Goal: Transaction & Acquisition: Purchase product/service

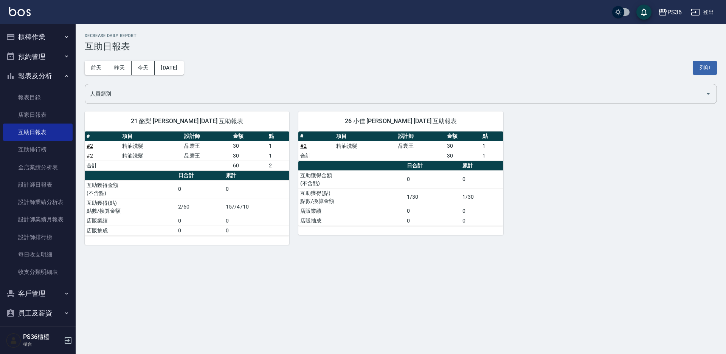
click at [48, 32] on button "櫃檯作業" at bounding box center [38, 37] width 70 height 20
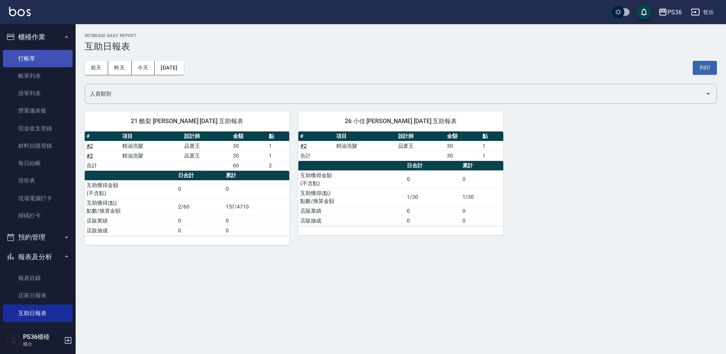
click at [32, 63] on link "打帳單" at bounding box center [38, 58] width 70 height 17
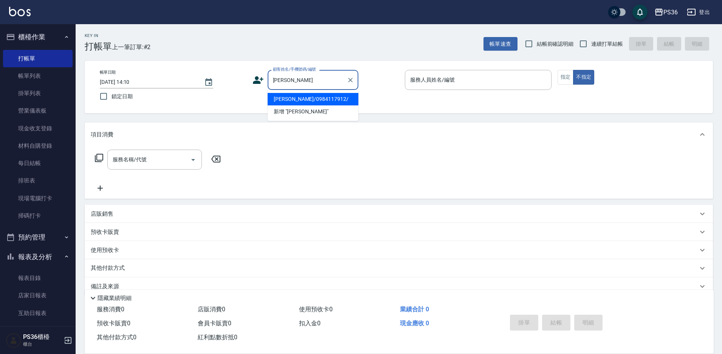
click at [314, 104] on li "[PERSON_NAME]/0984117912/" at bounding box center [313, 99] width 91 height 12
type input "[PERSON_NAME]/0984117912/"
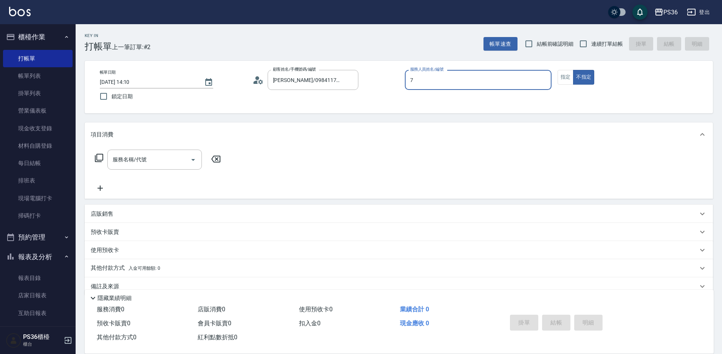
type input "7"
type button "false"
type input "EJ-7"
click at [566, 71] on button "指定" at bounding box center [566, 77] width 16 height 15
click at [157, 154] on input "服務名稱/代號" at bounding box center [149, 159] width 76 height 13
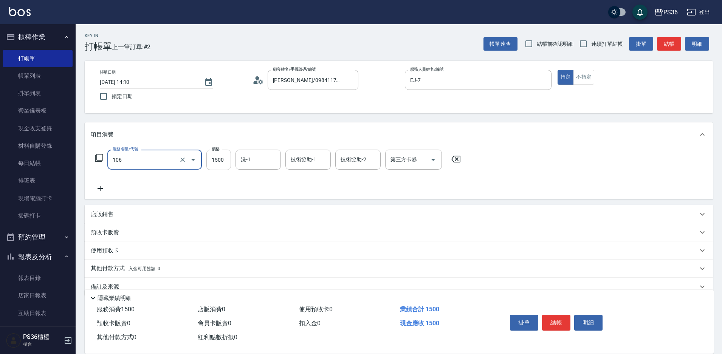
type input "頂級染髮(106)"
click at [214, 159] on input "1500" at bounding box center [218, 160] width 25 height 20
type input "2380"
click at [556, 319] on button "結帳" at bounding box center [556, 323] width 28 height 16
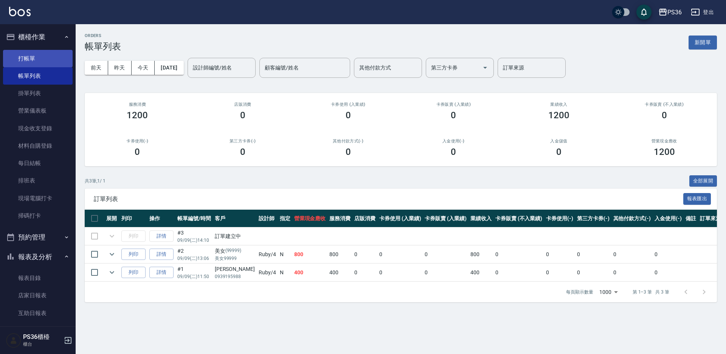
click at [39, 61] on link "打帳單" at bounding box center [38, 58] width 70 height 17
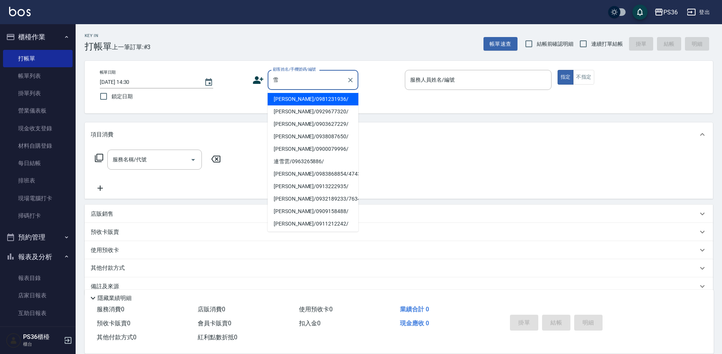
click at [318, 99] on li "[PERSON_NAME]/0981231936/" at bounding box center [313, 99] width 91 height 12
type input "[PERSON_NAME]/0981231936/"
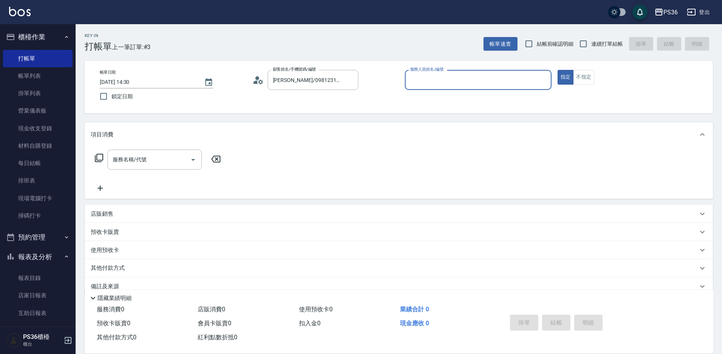
type input "Ruby-4"
click at [128, 171] on div "服務名稱/代號 服務名稱/代號" at bounding box center [158, 171] width 135 height 43
click at [132, 164] on input "服務名稱/代號" at bounding box center [149, 159] width 76 height 13
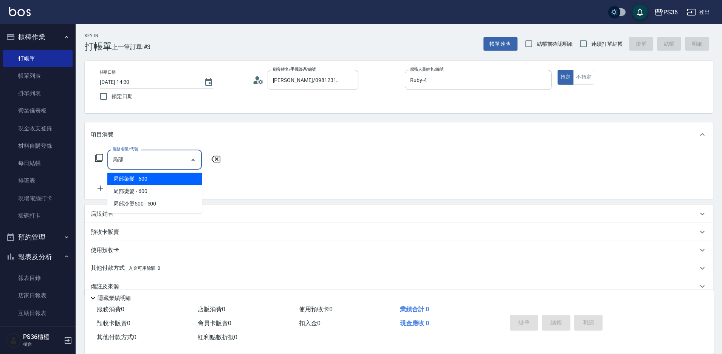
click at [148, 181] on span "局部染髮 - 600" at bounding box center [154, 179] width 95 height 12
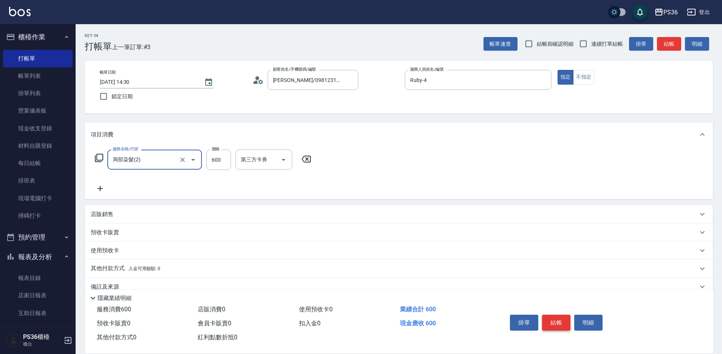
type input "局部染髮(2)"
click at [556, 318] on button "結帳" at bounding box center [556, 323] width 28 height 16
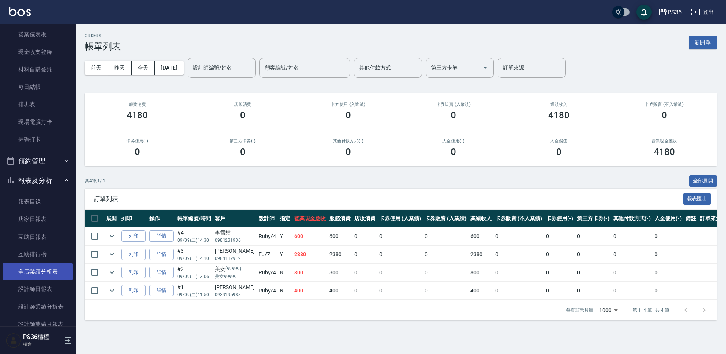
scroll to position [113, 0]
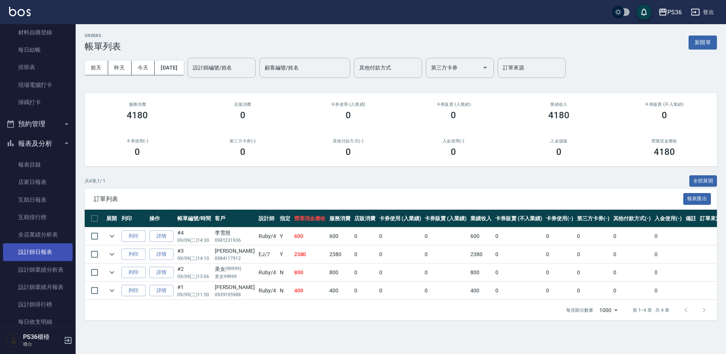
click at [40, 255] on link "設計師日報表" at bounding box center [38, 251] width 70 height 17
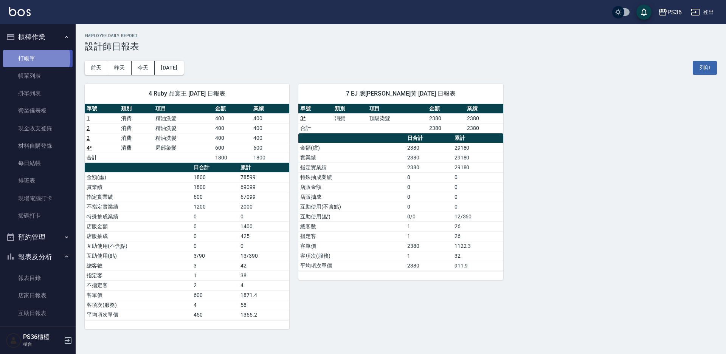
click at [36, 58] on link "打帳單" at bounding box center [38, 58] width 70 height 17
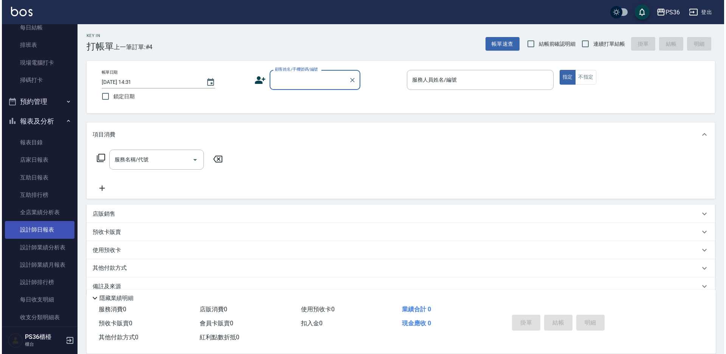
scroll to position [225, 0]
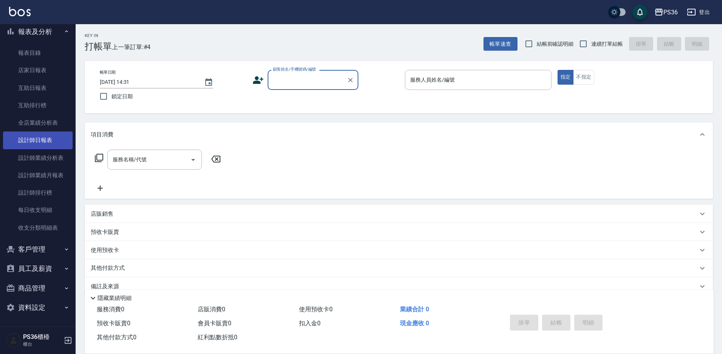
click at [51, 146] on link "設計師日報表" at bounding box center [38, 140] width 70 height 17
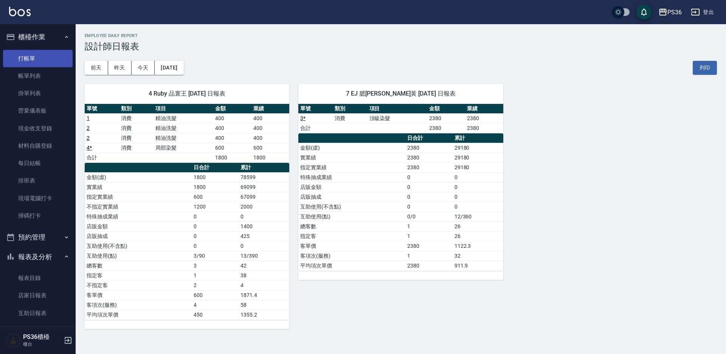
click at [61, 57] on link "打帳單" at bounding box center [38, 58] width 70 height 17
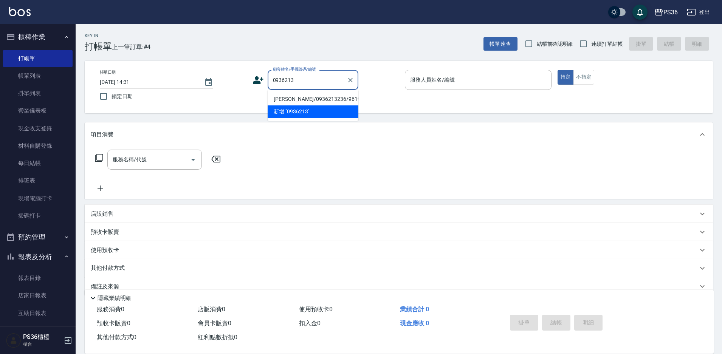
click at [314, 98] on li "[PERSON_NAME]/0936213236/9619" at bounding box center [313, 99] width 91 height 12
type input "[PERSON_NAME]/0936213236/9619"
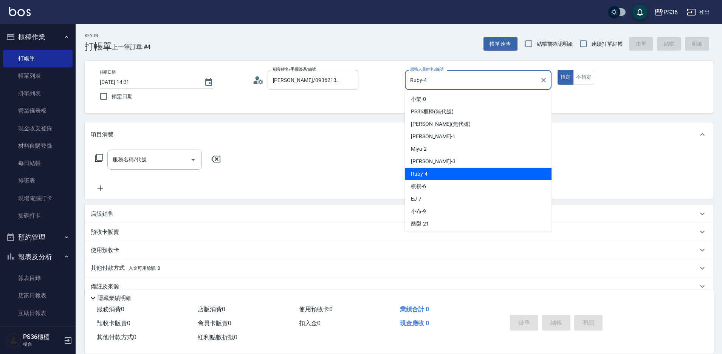
drag, startPoint x: 452, startPoint y: 79, endPoint x: 398, endPoint y: 75, distance: 53.8
click at [398, 75] on div "帳單日期 [DATE] 14:31 鎖定日期 顧客姓名/手機號碼/編號 [PERSON_NAME]/0936213236/9619 顧客姓名/手機號碼/編號 …" at bounding box center [399, 87] width 610 height 34
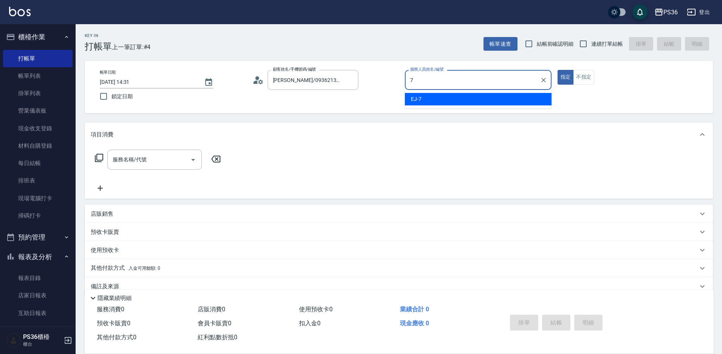
type input "EJ-7"
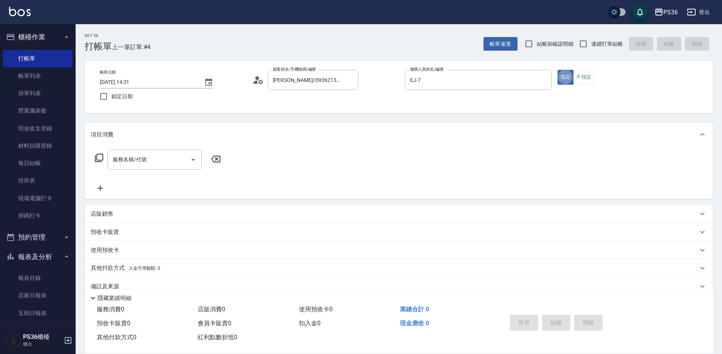
type button "true"
click at [161, 159] on input "服務名稱/代號" at bounding box center [149, 159] width 76 height 13
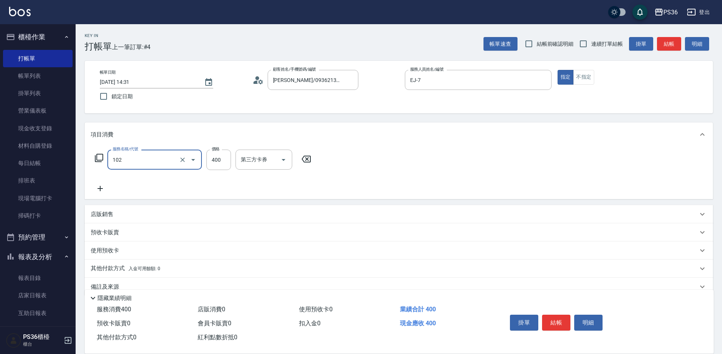
type input "精油洗髮(102)"
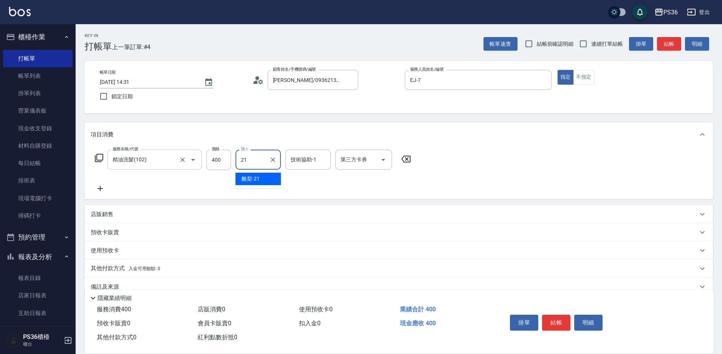
type input "酪梨-21"
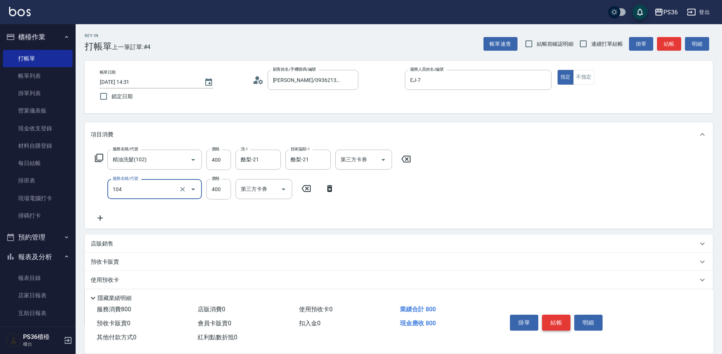
type input "B級單剪(104)"
click at [559, 321] on button "結帳" at bounding box center [556, 323] width 28 height 16
